Goal: Find specific page/section: Find specific page/section

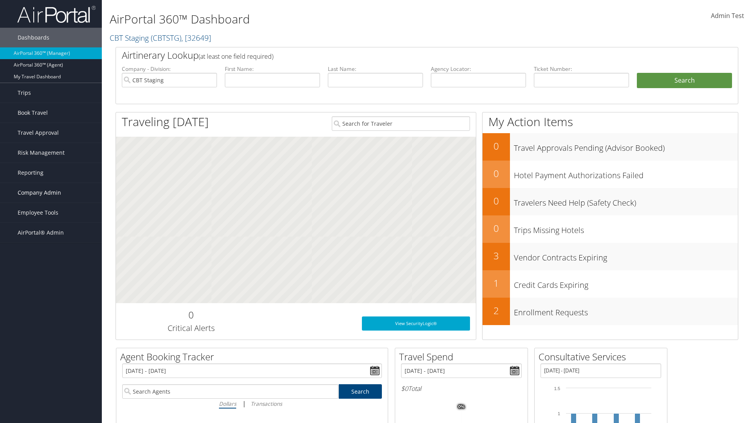
click at [51, 193] on span "Company Admin" at bounding box center [39, 193] width 43 height 20
click at [51, 255] on link "Vendor Contracts" at bounding box center [51, 256] width 102 height 12
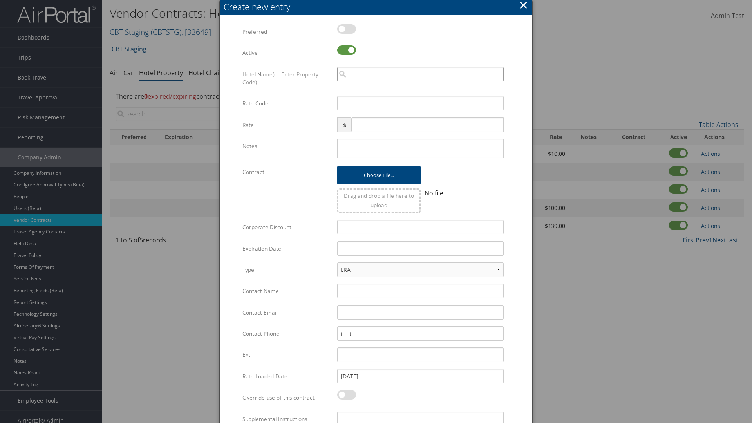
click at [420, 74] on input "search" at bounding box center [420, 74] width 166 height 14
type input "[US_STATE] Inn"
